Goal: Information Seeking & Learning: Learn about a topic

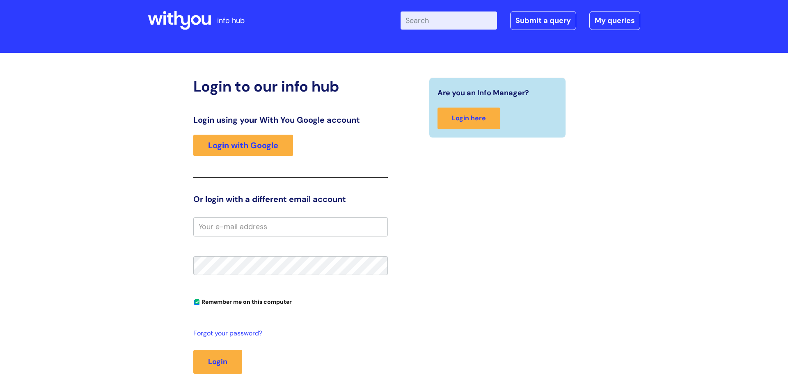
scroll to position [13, 0]
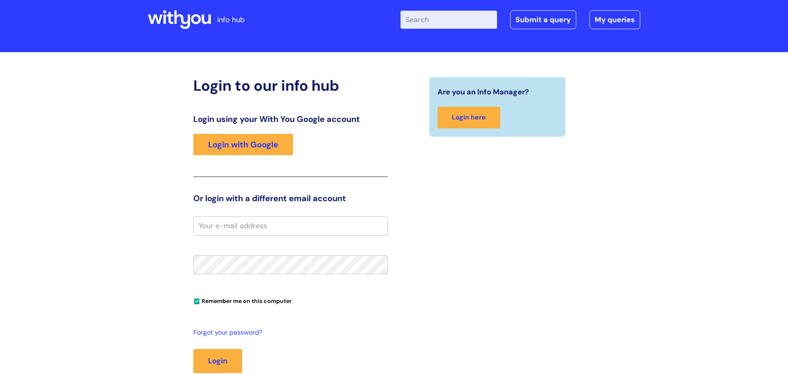
click at [294, 223] on input "email" at bounding box center [290, 225] width 194 height 19
type input "b"
click at [244, 142] on link "Login with Google" at bounding box center [243, 144] width 100 height 21
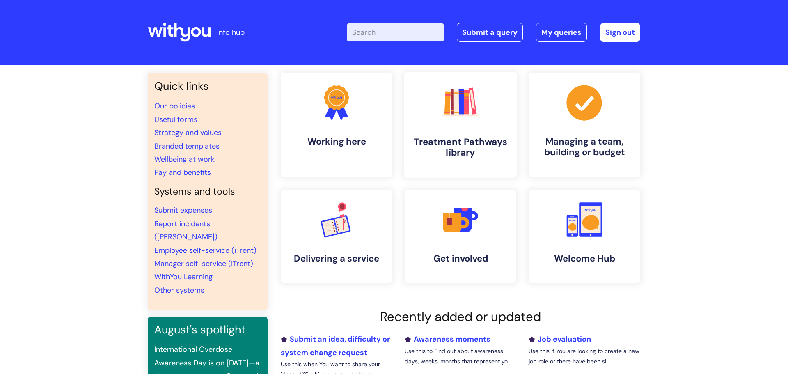
click at [461, 138] on h4 "Treatment Pathways library" at bounding box center [460, 147] width 100 height 22
click at [337, 123] on link ".cls-1{fill:#f89b22;}.cls-1,.cls-2,.cls-3{stroke-width:0px;}.cls-2{fill:#2d3cff…" at bounding box center [336, 124] width 113 height 105
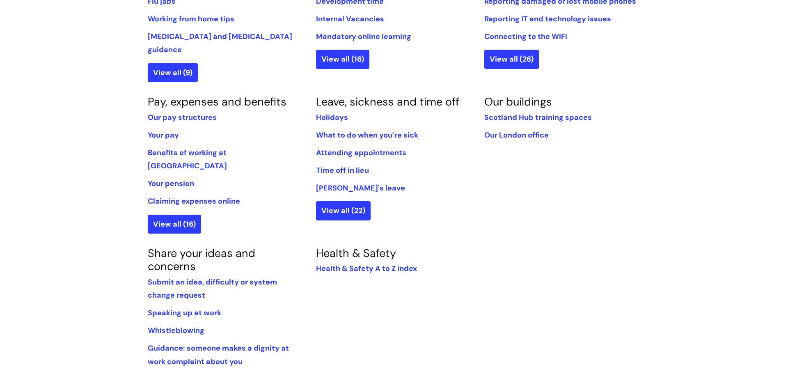
scroll to position [428, 0]
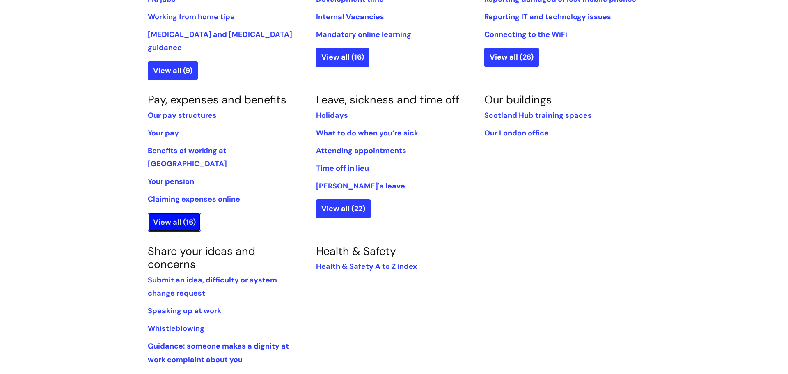
click at [173, 212] on link "View all (16)" at bounding box center [174, 221] width 53 height 19
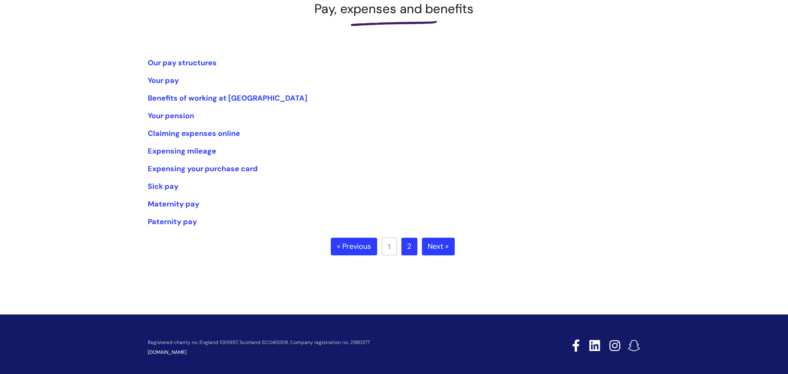
scroll to position [128, 0]
click at [443, 245] on link "Next »" at bounding box center [438, 246] width 33 height 18
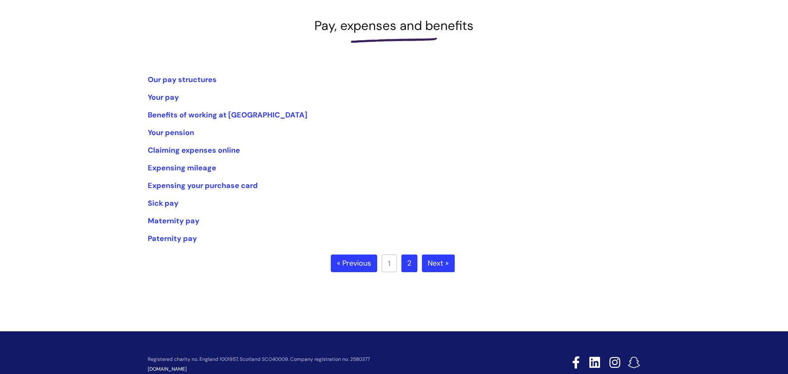
scroll to position [101, 0]
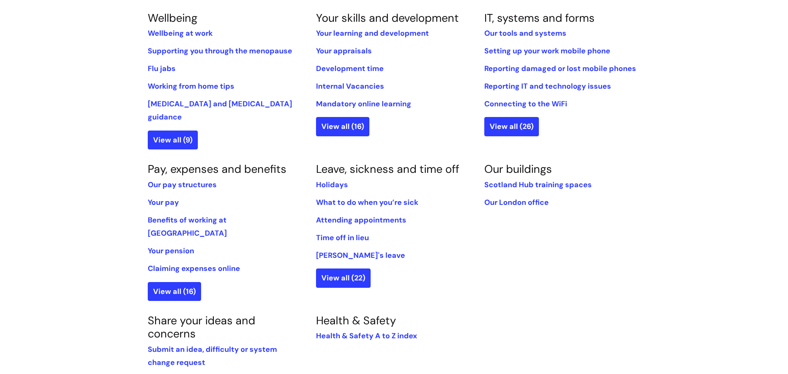
scroll to position [354, 0]
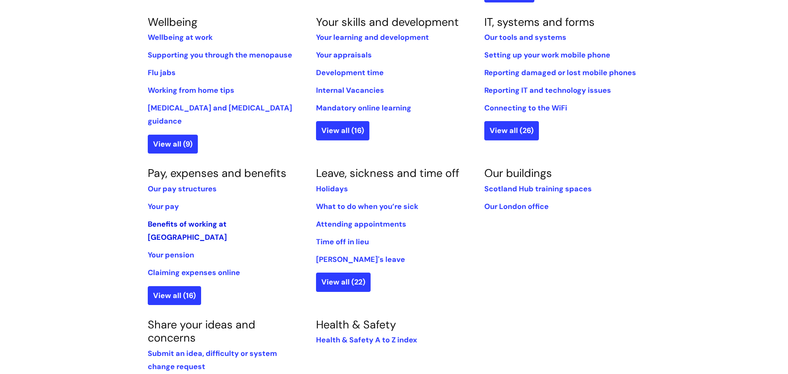
click at [196, 219] on link "Benefits of working at [GEOGRAPHIC_DATA]" at bounding box center [187, 230] width 79 height 23
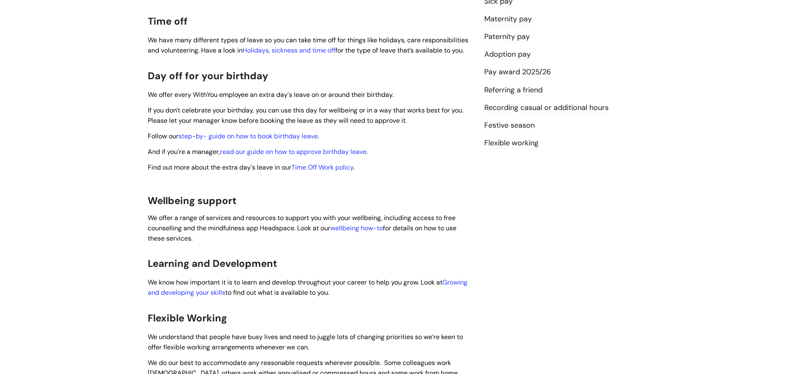
scroll to position [233, 0]
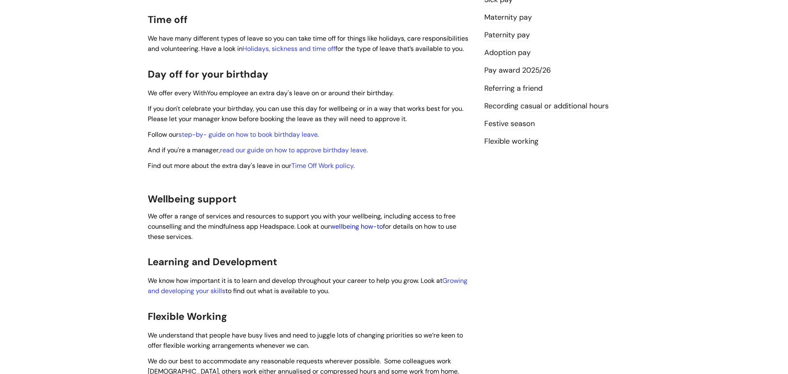
click at [367, 222] on link "wellbeing how-to" at bounding box center [356, 226] width 53 height 9
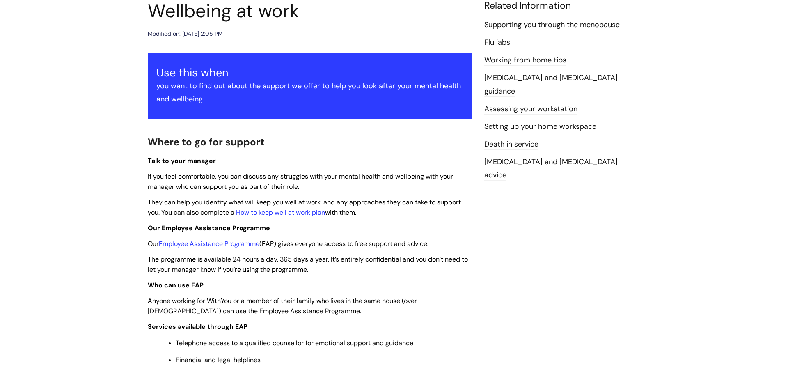
scroll to position [196, 0]
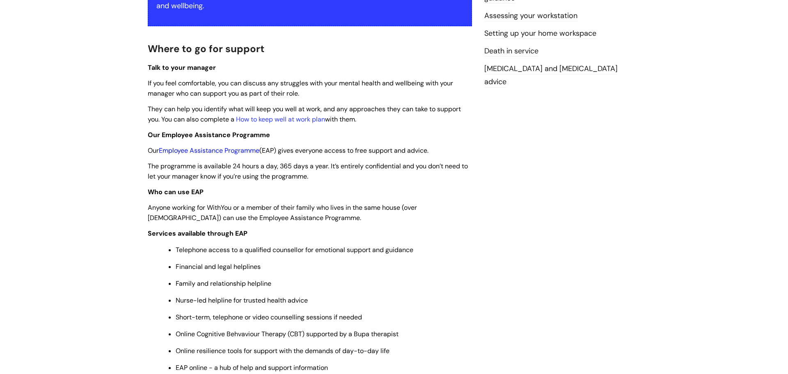
click at [219, 151] on link "Employee Assistance Programme" at bounding box center [209, 150] width 100 height 9
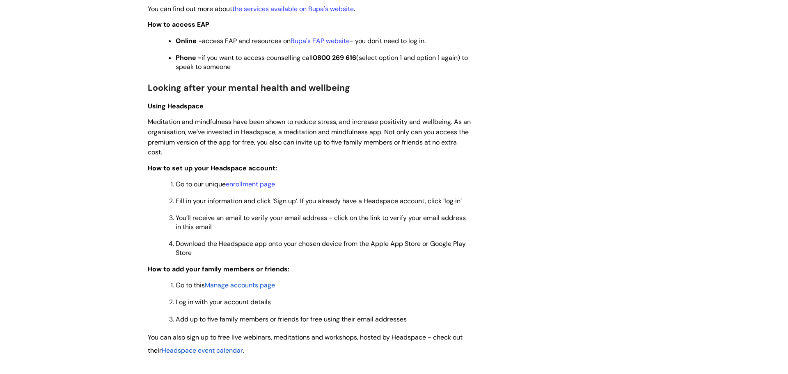
scroll to position [578, 0]
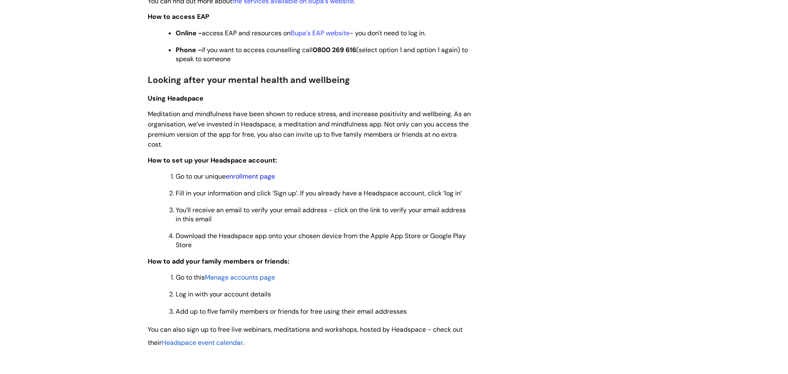
click at [261, 176] on link "enrollment page" at bounding box center [250, 176] width 49 height 9
